Goal: Task Accomplishment & Management: Manage account settings

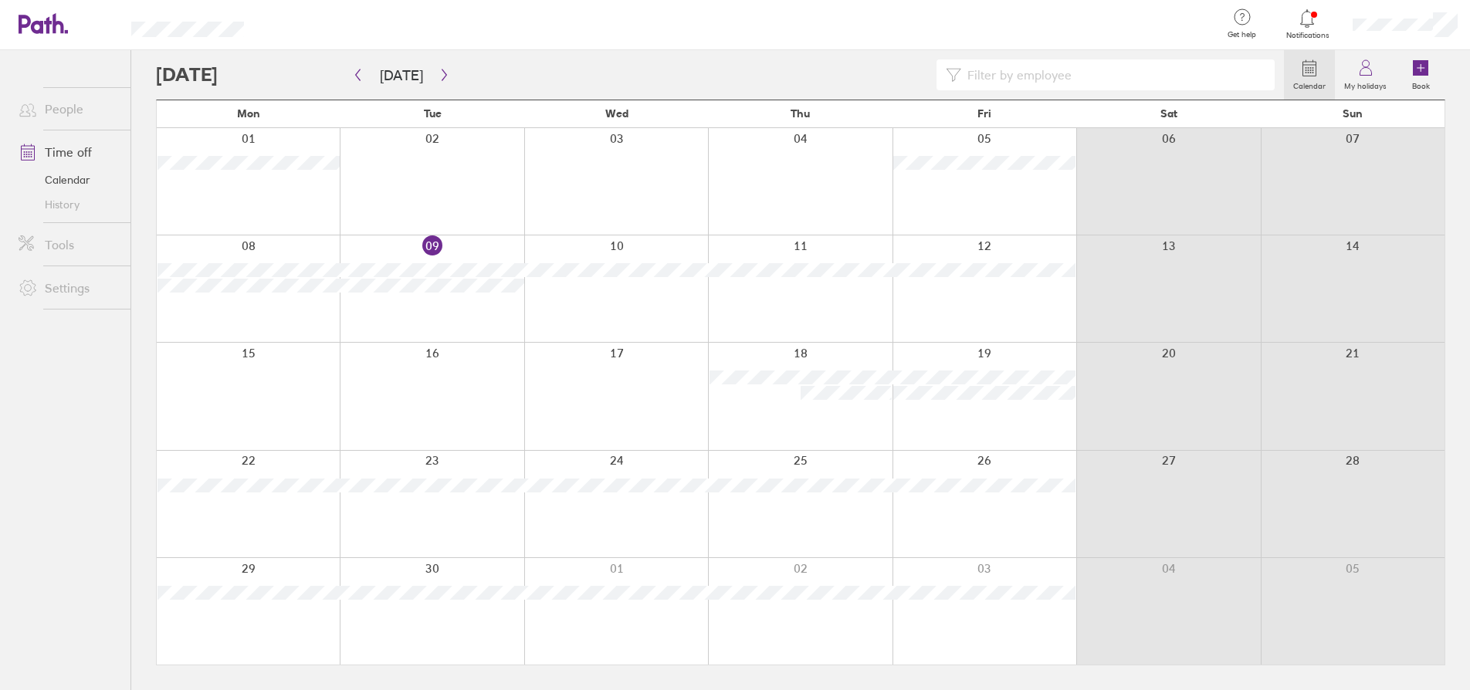
click at [399, 571] on div at bounding box center [432, 611] width 184 height 107
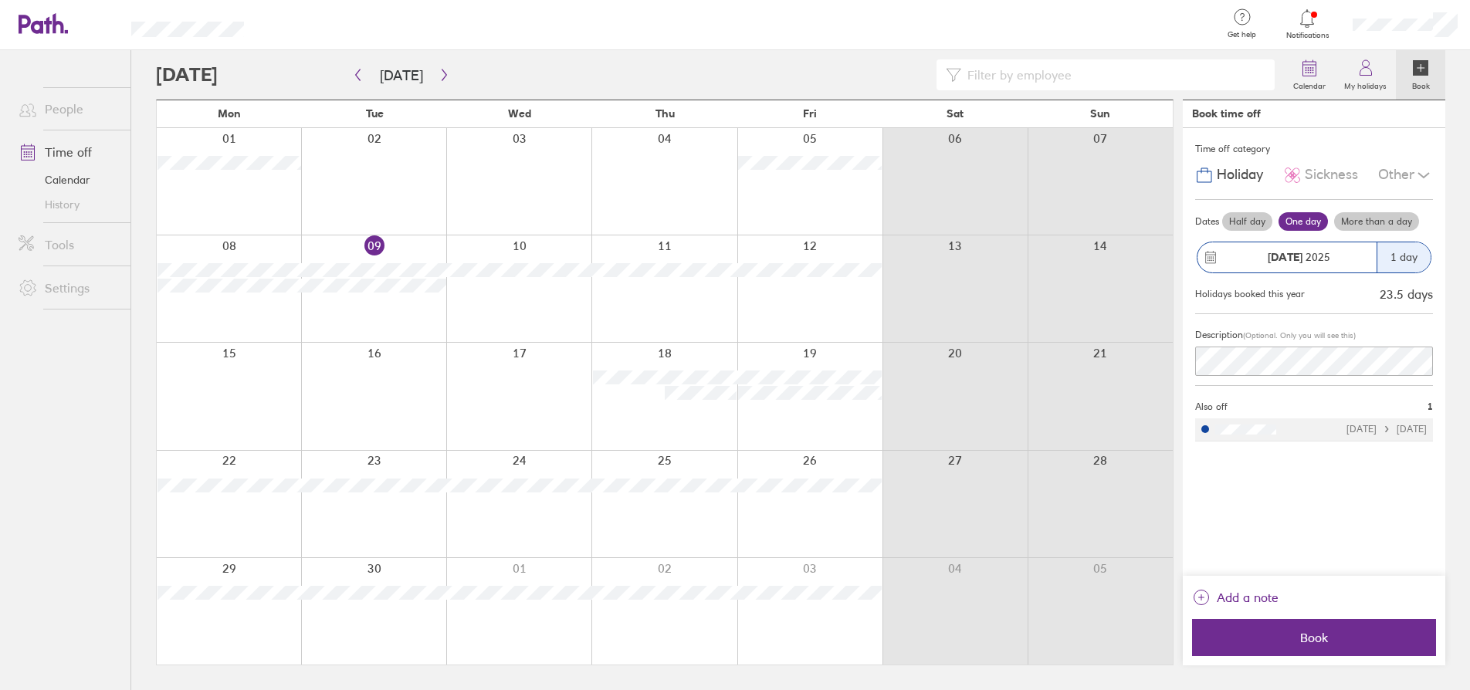
click at [372, 628] on div at bounding box center [373, 611] width 145 height 107
click at [1297, 219] on label "One day" at bounding box center [1303, 221] width 49 height 19
click at [0, 0] on input "One day" at bounding box center [0, 0] width 0 height 0
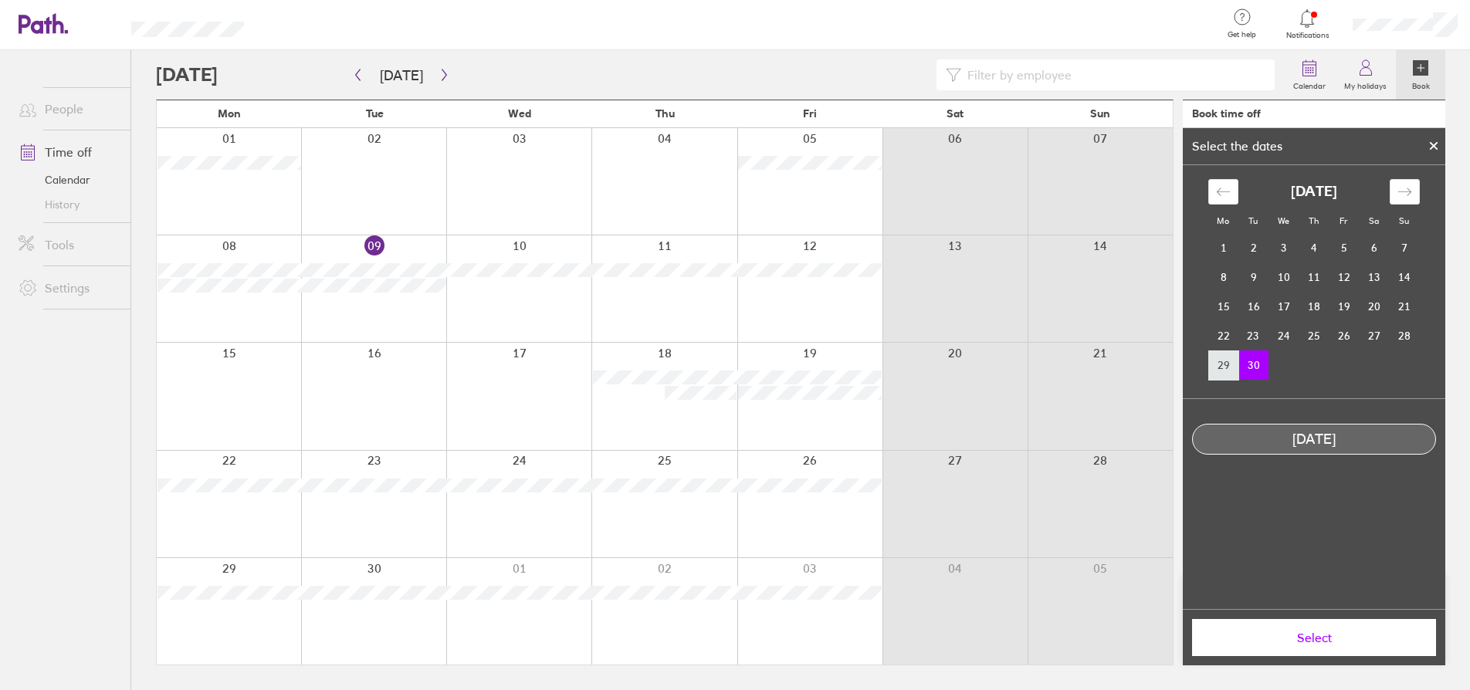
click at [1224, 367] on td "29" at bounding box center [1224, 365] width 30 height 29
click at [1314, 634] on span "Select" at bounding box center [1314, 638] width 222 height 14
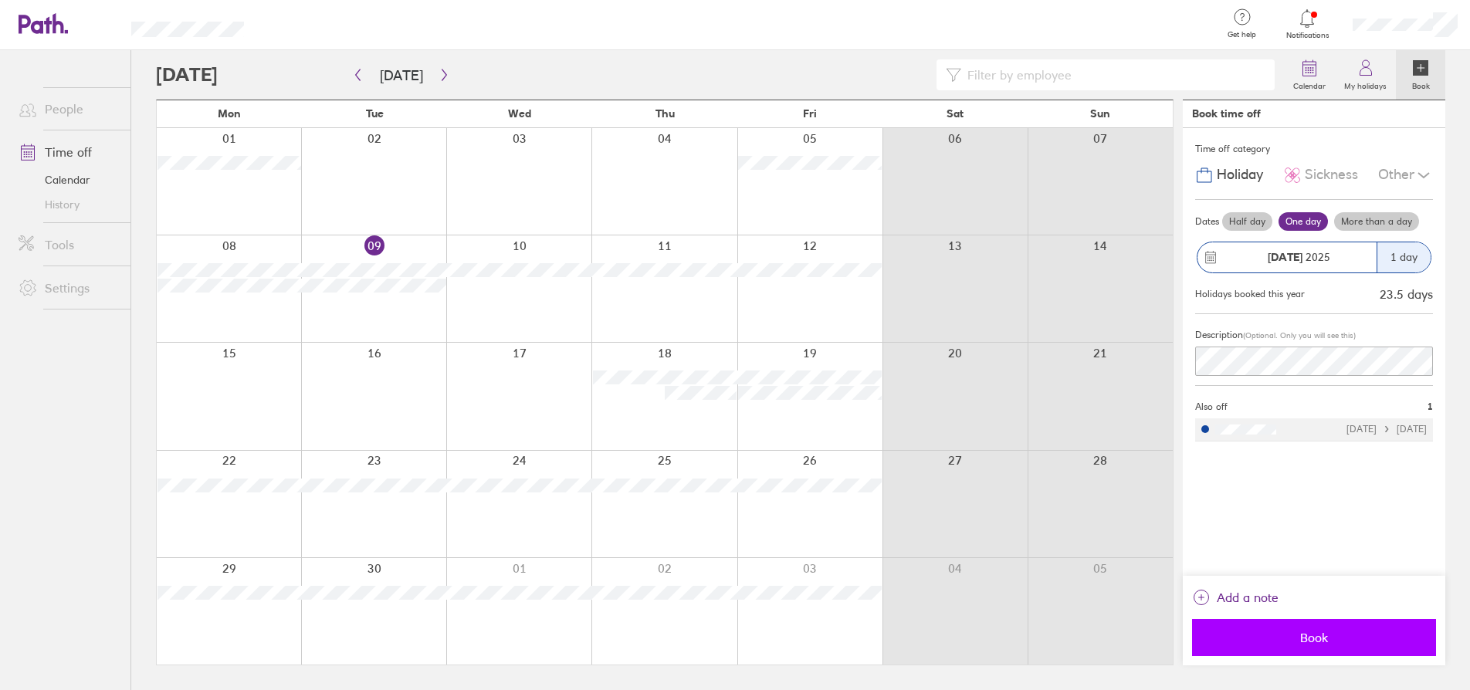
click at [1299, 640] on span "Book" at bounding box center [1314, 638] width 222 height 14
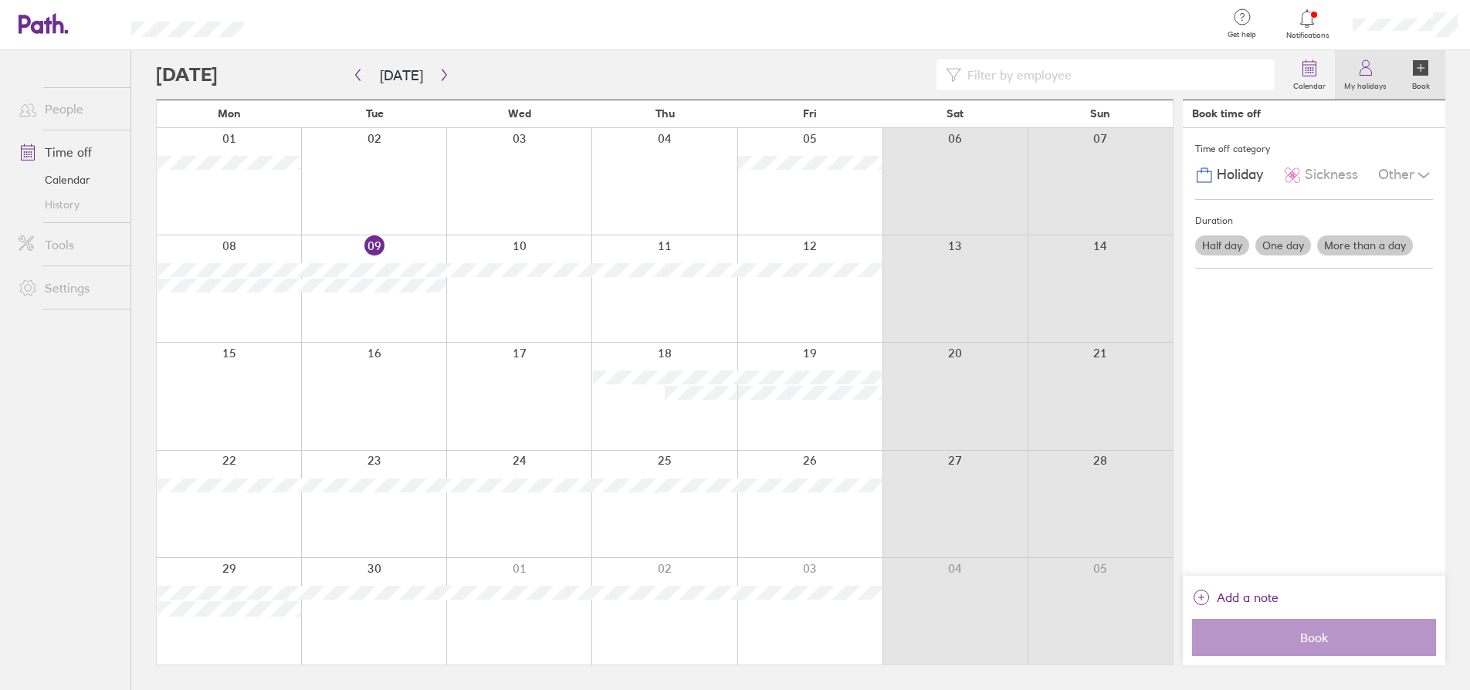
click at [1362, 73] on icon at bounding box center [1366, 68] width 19 height 19
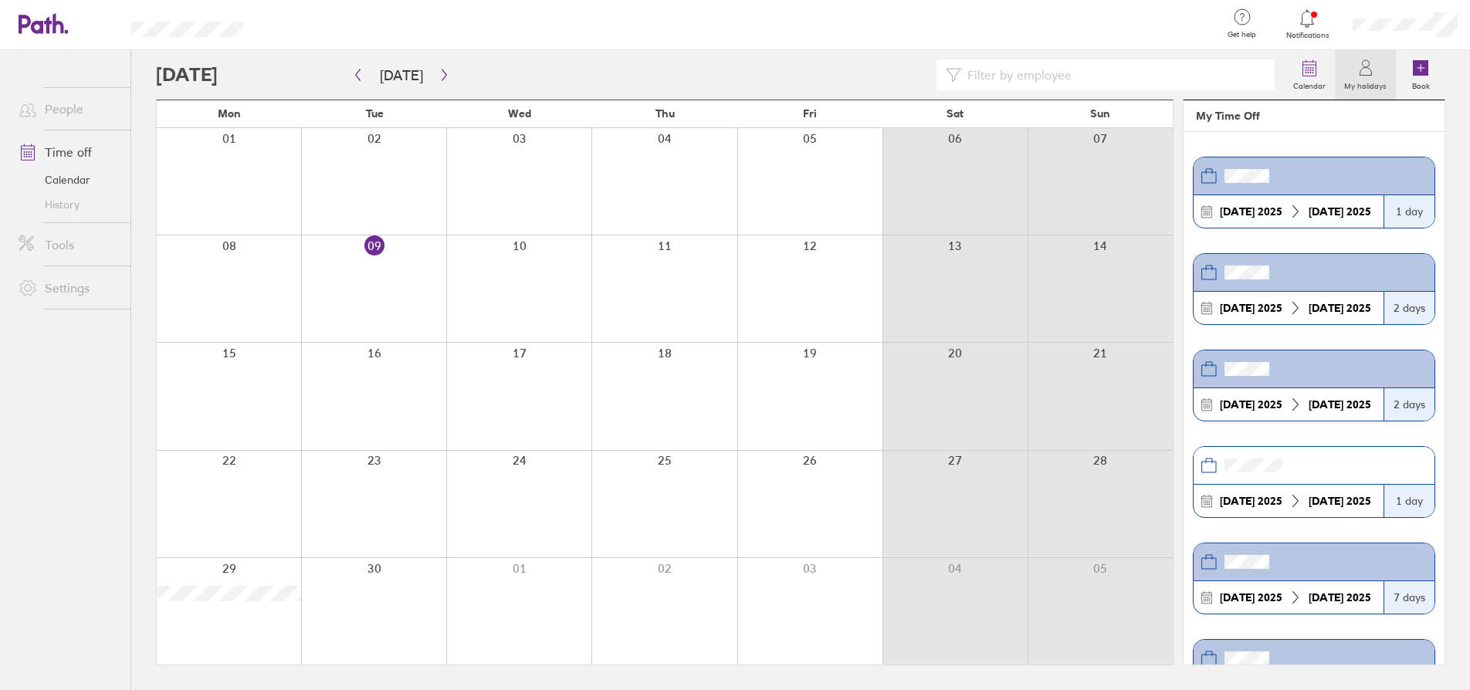
click at [53, 107] on link "People" at bounding box center [68, 108] width 124 height 31
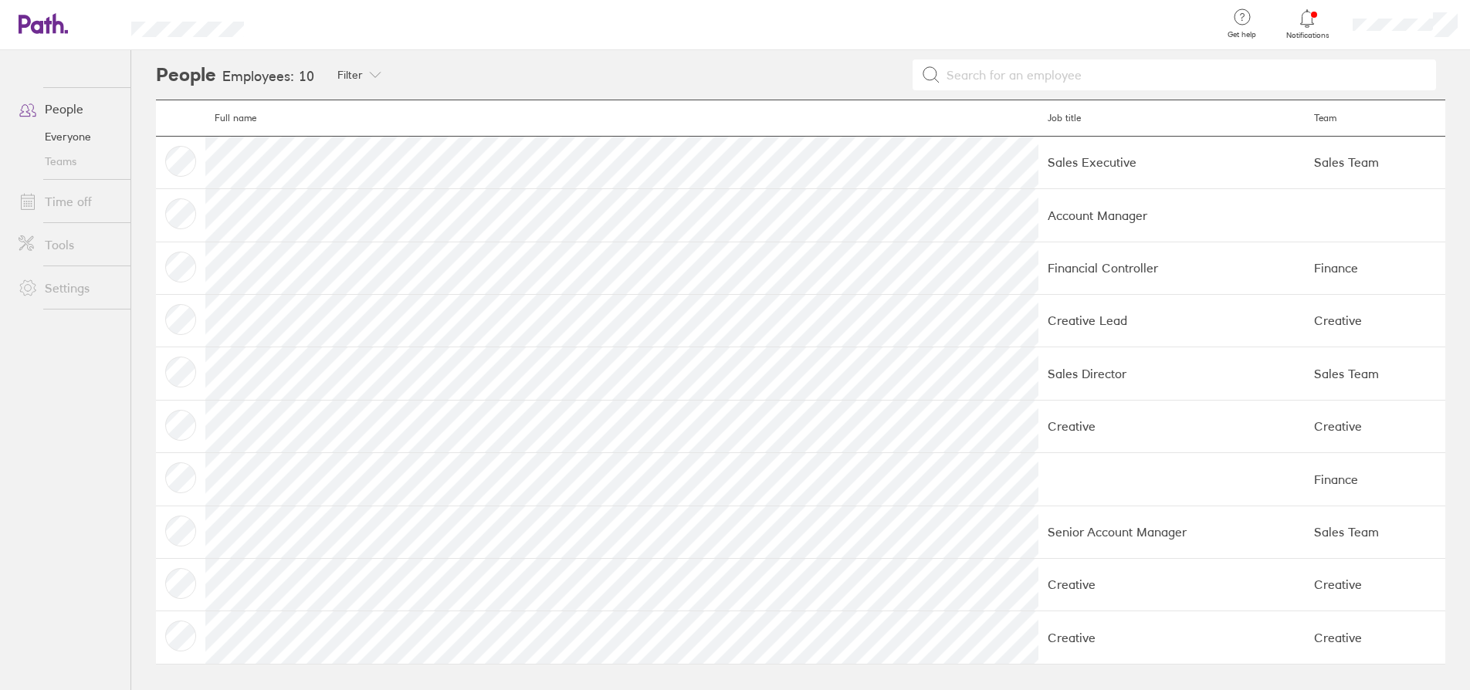
click at [52, 111] on link "People" at bounding box center [68, 108] width 124 height 31
click at [66, 208] on link "Time off" at bounding box center [68, 201] width 124 height 31
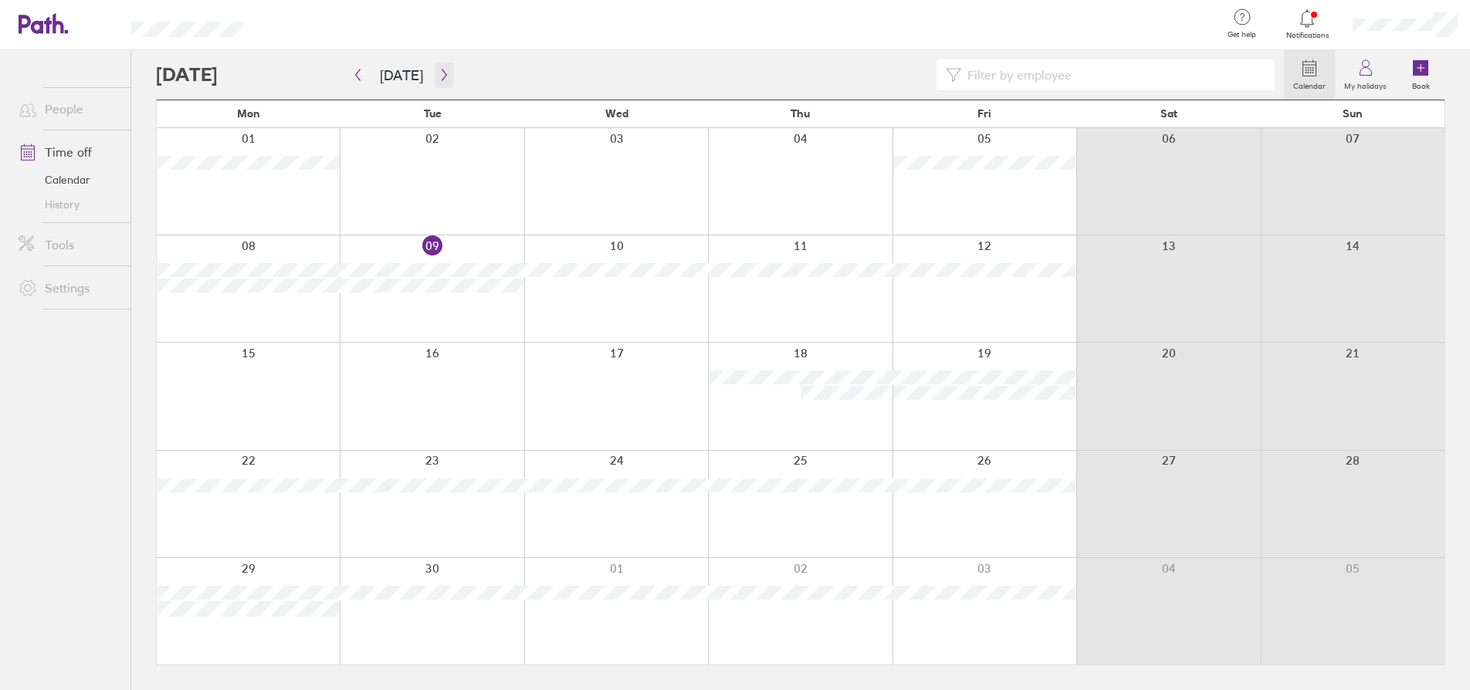
click at [442, 77] on icon "button" at bounding box center [445, 75] width 12 height 12
click at [442, 76] on icon "button" at bounding box center [445, 75] width 12 height 12
click at [793, 470] on div at bounding box center [800, 504] width 184 height 107
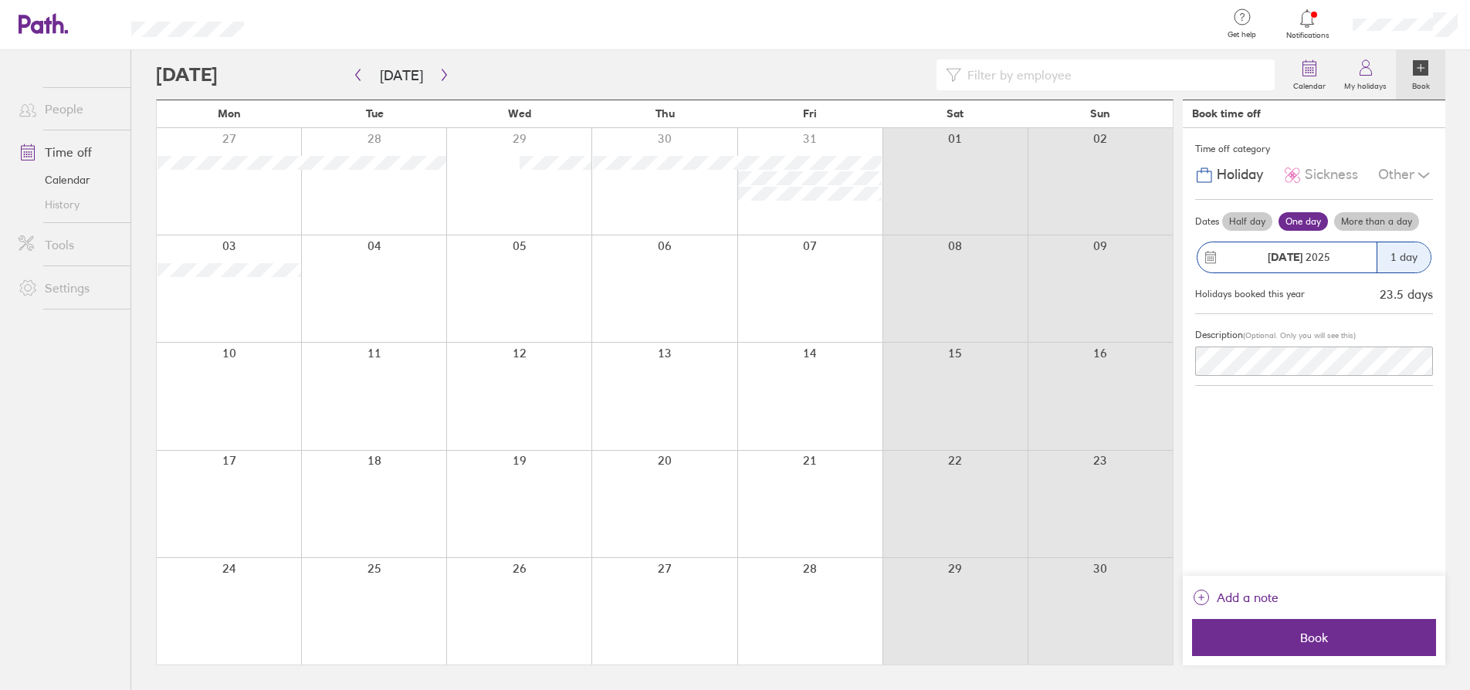
click at [677, 463] on div at bounding box center [664, 504] width 145 height 107
click at [1243, 216] on label "Half day" at bounding box center [1247, 221] width 50 height 19
click at [0, 0] on input "Half day" at bounding box center [0, 0] width 0 height 0
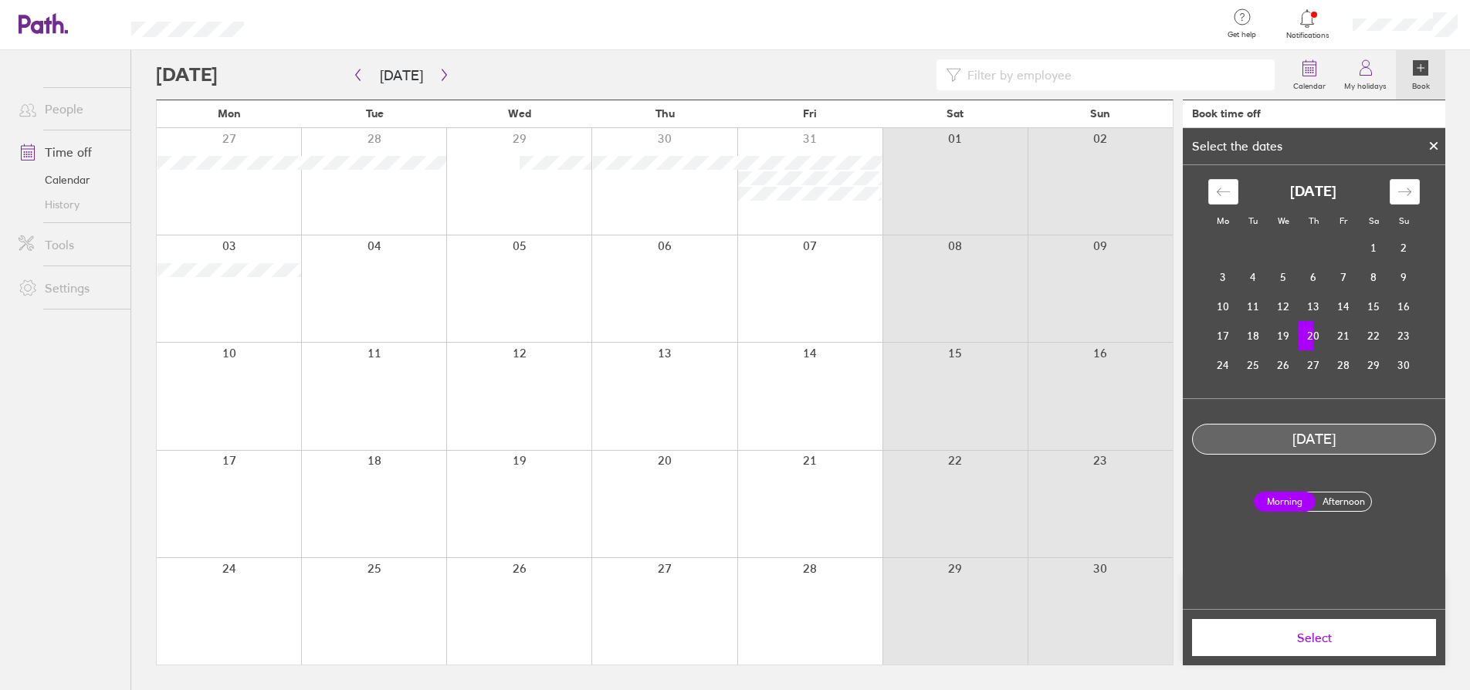
click at [1349, 497] on label "Afternoon" at bounding box center [1344, 502] width 62 height 19
click at [0, 0] on input "Afternoon" at bounding box center [0, 0] width 0 height 0
click at [1328, 636] on span "Select" at bounding box center [1314, 638] width 222 height 14
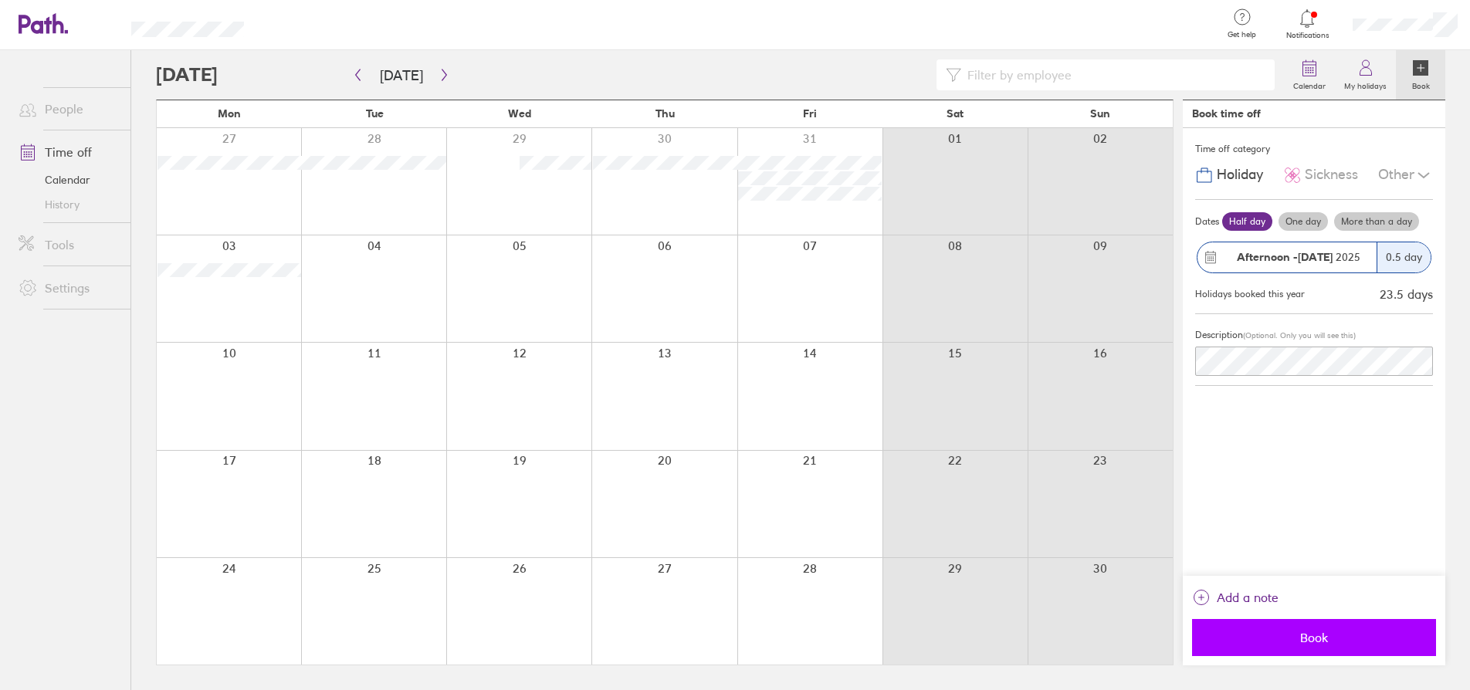
click at [1308, 637] on span "Book" at bounding box center [1314, 638] width 222 height 14
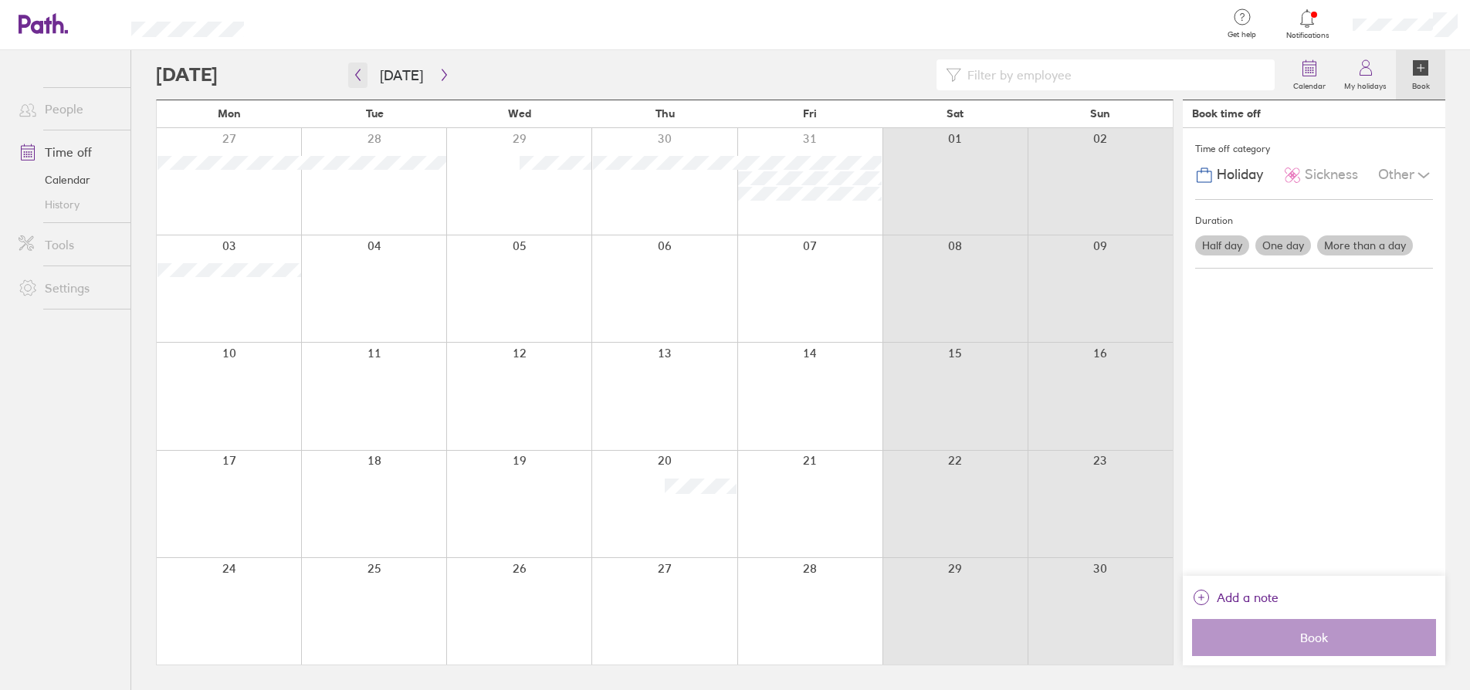
click at [352, 72] on icon "button" at bounding box center [358, 75] width 12 height 12
click at [358, 73] on icon "button" at bounding box center [358, 75] width 12 height 12
click at [442, 67] on button "button" at bounding box center [444, 75] width 19 height 25
click at [439, 75] on icon "button" at bounding box center [445, 75] width 12 height 12
